Goal: Find specific page/section: Find specific page/section

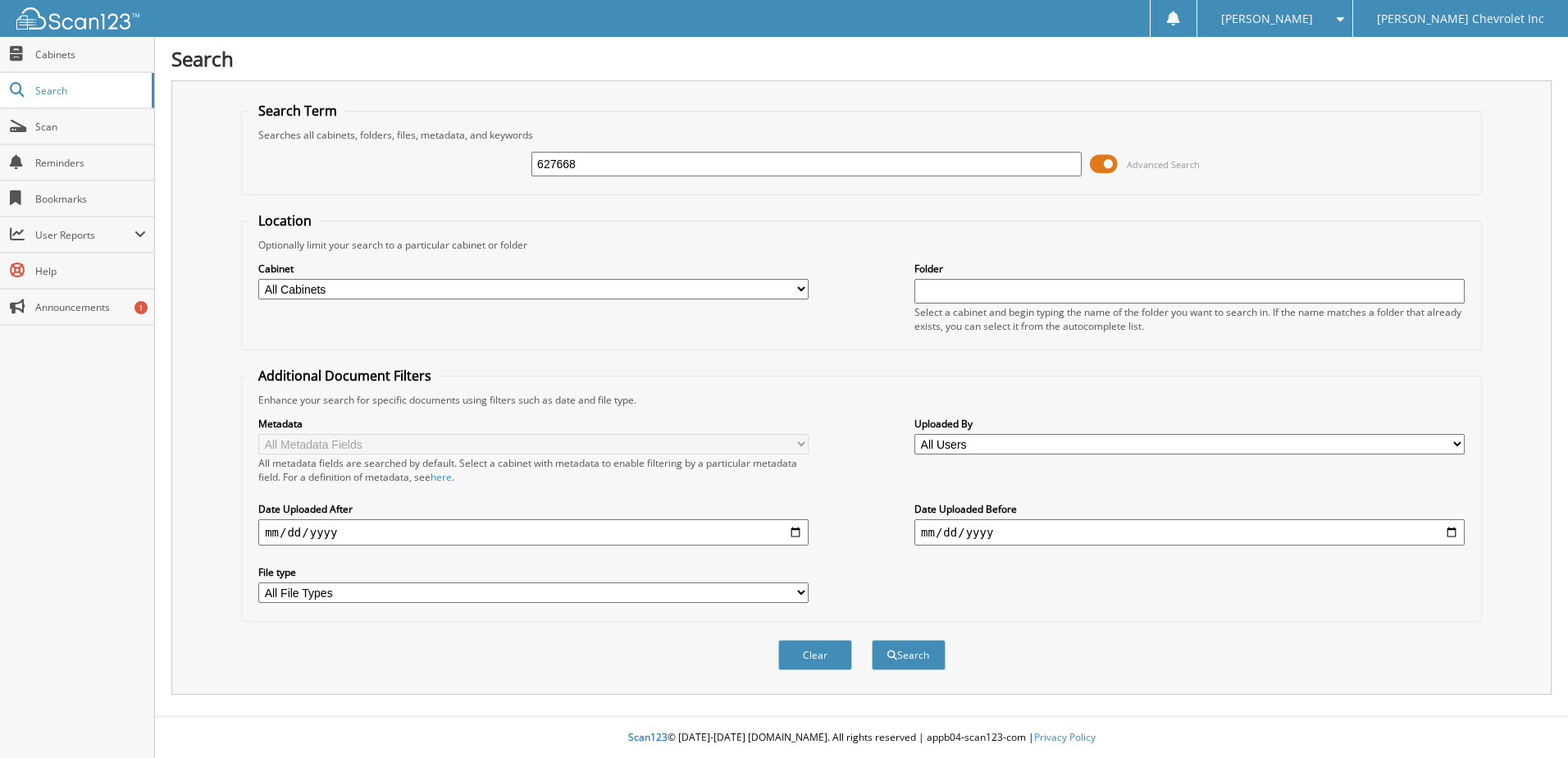
type input "627668"
click at [872, 639] on button "Search" at bounding box center [909, 655] width 74 height 30
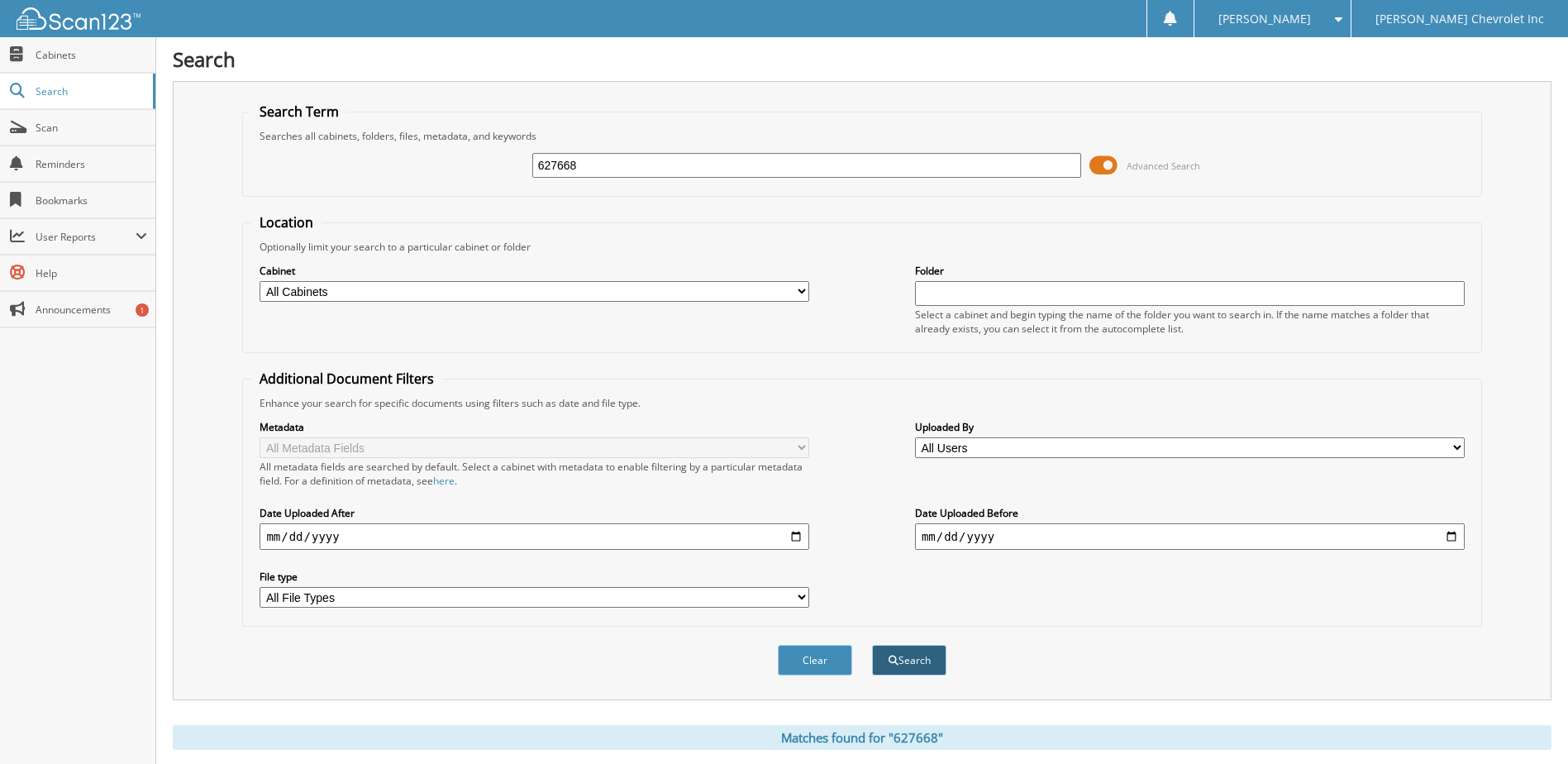
click at [921, 655] on button "Search" at bounding box center [909, 660] width 75 height 31
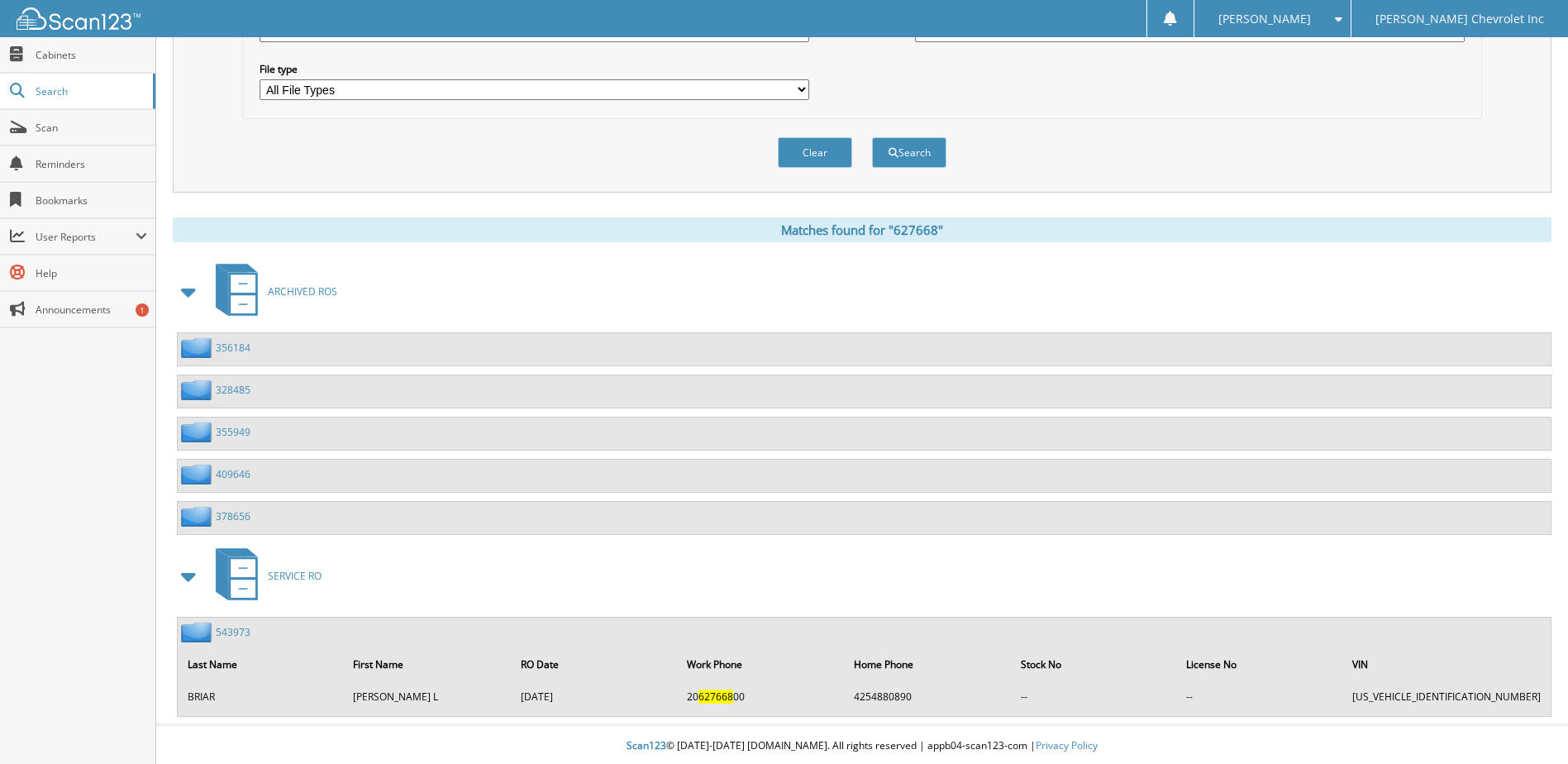
scroll to position [511, 0]
click at [187, 571] on span at bounding box center [190, 573] width 23 height 30
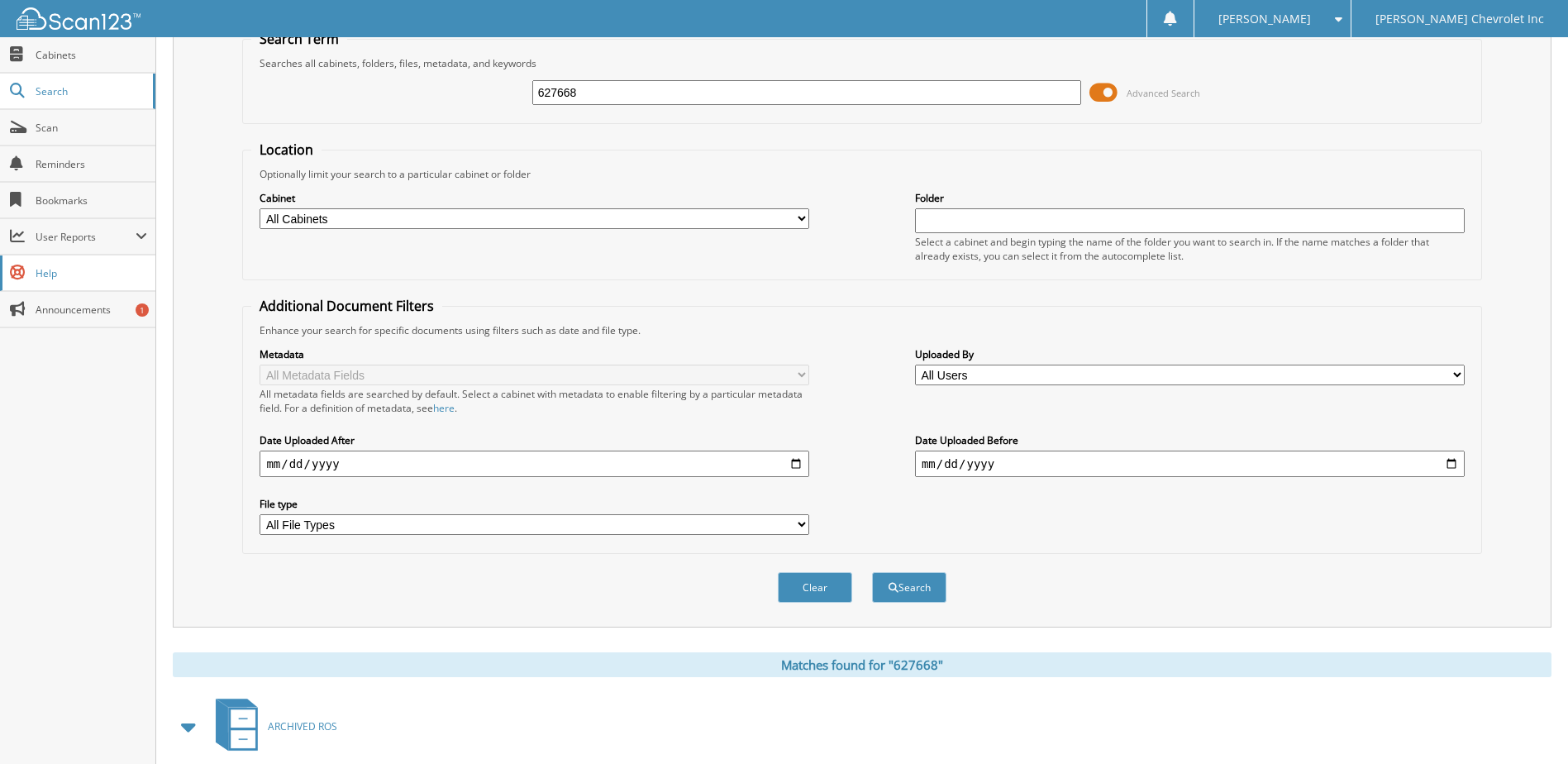
scroll to position [72, 0]
click at [70, 52] on span "Cabinets" at bounding box center [92, 55] width 111 height 14
